Goal: Task Accomplishment & Management: Use online tool/utility

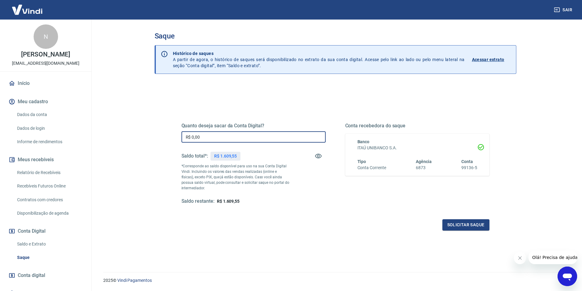
click at [219, 137] on input "R$ 0,00" at bounding box center [253, 136] width 144 height 11
type input "R$ 1.609,55"
click at [460, 225] on button "Solicitar saque" at bounding box center [465, 224] width 47 height 11
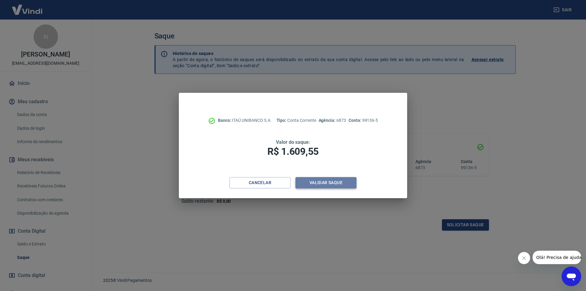
click at [313, 180] on button "Validar saque" at bounding box center [326, 182] width 61 height 11
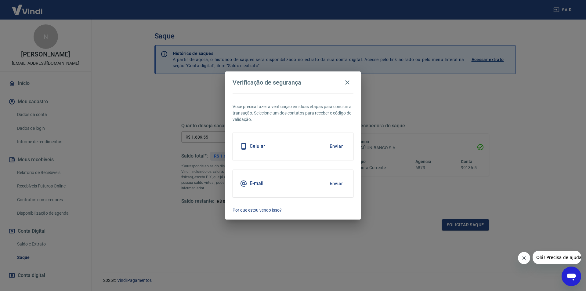
click at [338, 148] on button "Enviar" at bounding box center [336, 146] width 20 height 13
click at [338, 148] on body "Sair N [PERSON_NAME] [EMAIL_ADDRESS][DOMAIN_NAME] Início Meu cadastro Dados da …" at bounding box center [293, 145] width 586 height 291
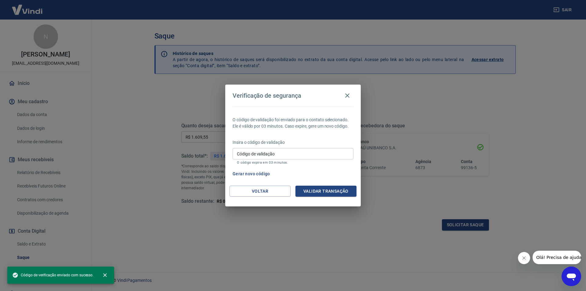
click at [299, 157] on input "Código de validação" at bounding box center [293, 153] width 121 height 11
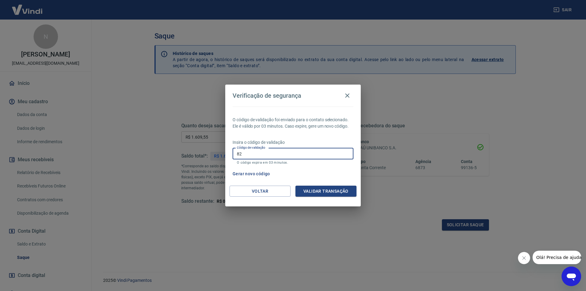
type input "8"
type input "677176"
click at [324, 192] on button "Validar transação" at bounding box center [326, 191] width 61 height 11
